Goal: Information Seeking & Learning: Understand process/instructions

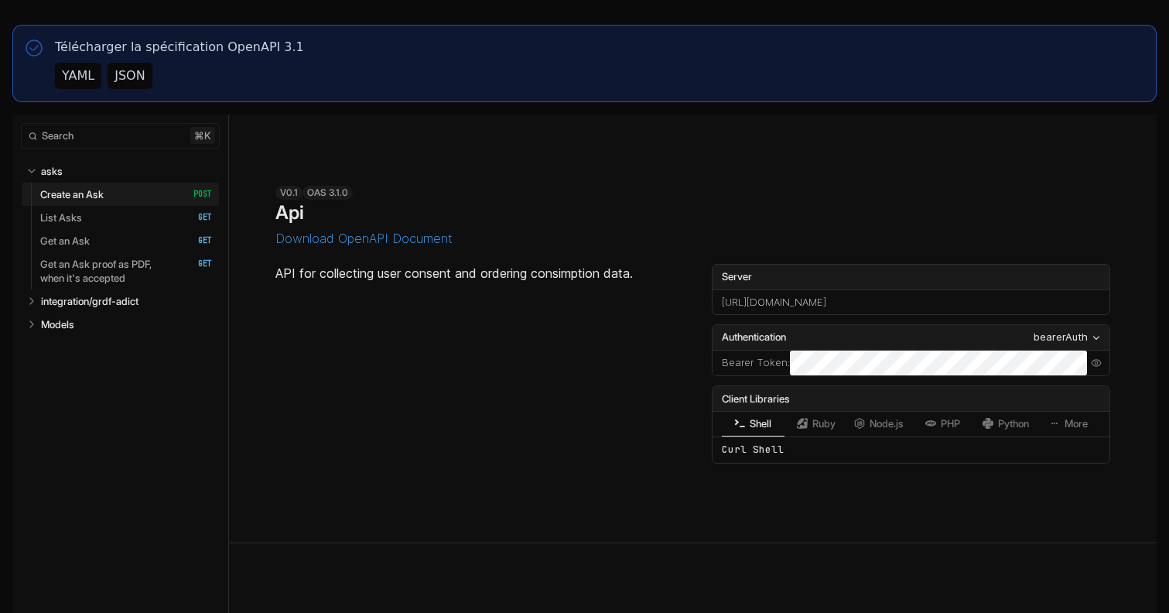
select select "**********"
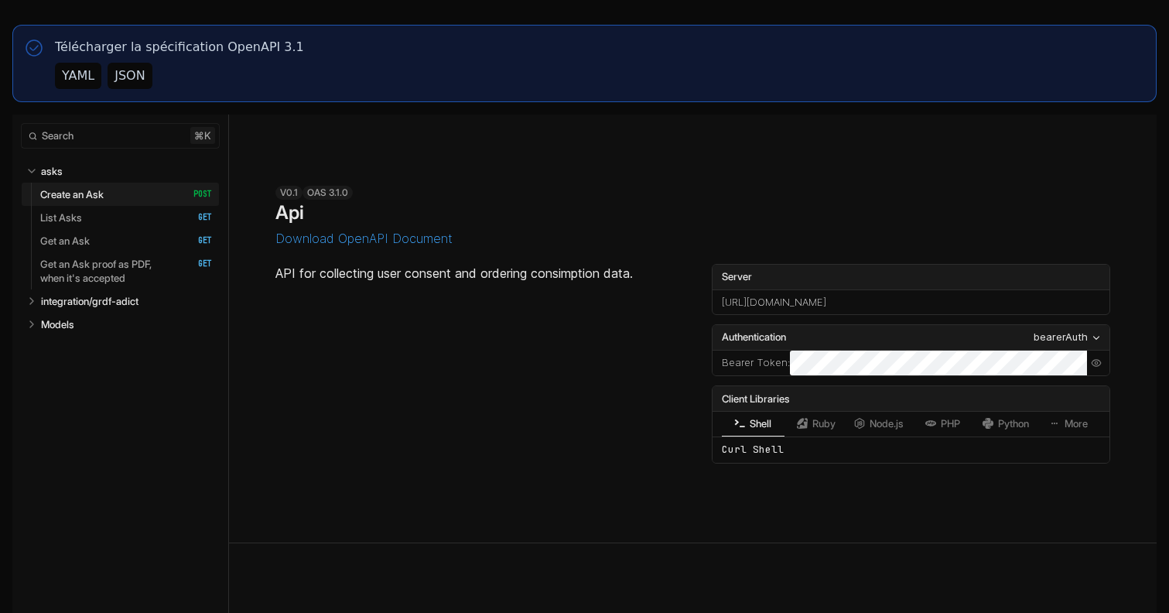
scroll to position [819, 0]
select select "**********"
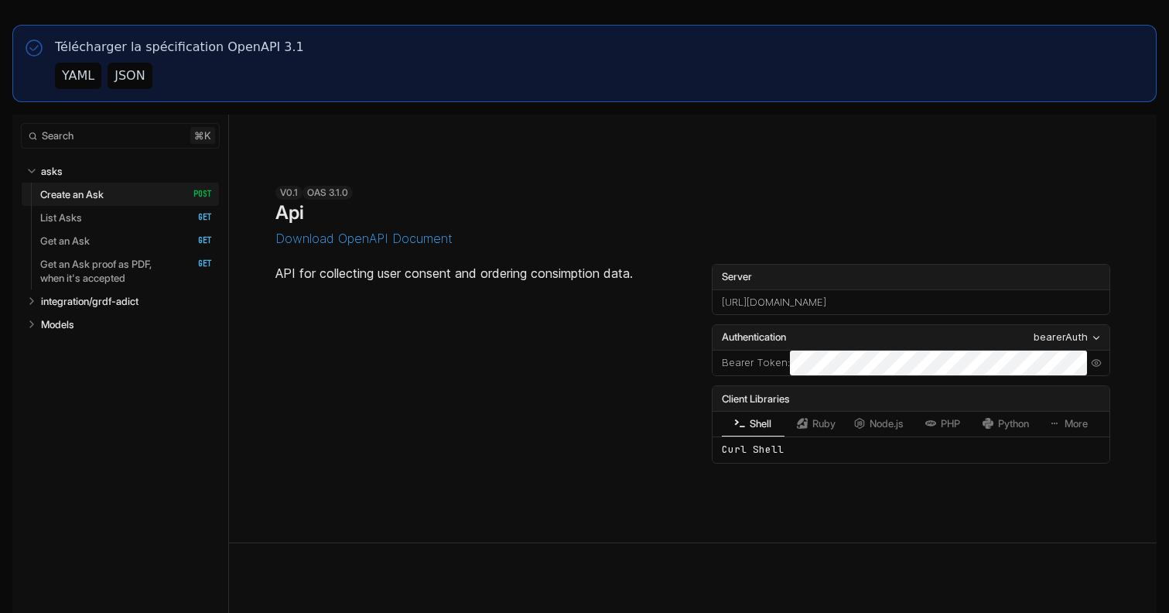
select select "**********"
